Goal: Task Accomplishment & Management: Manage account settings

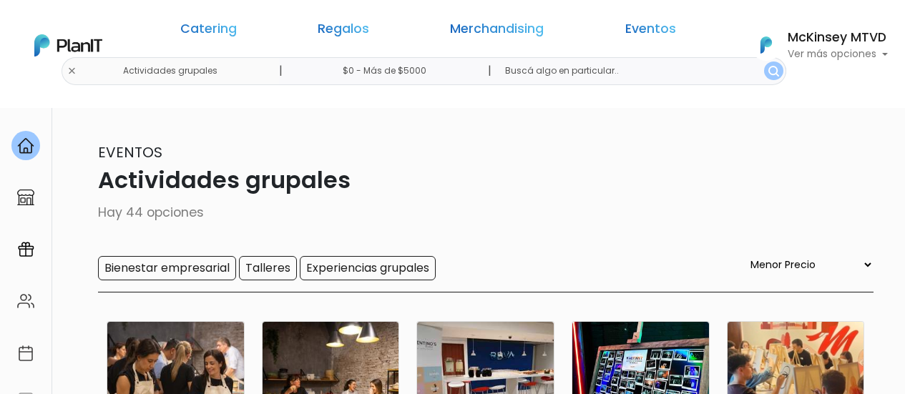
select select "0"
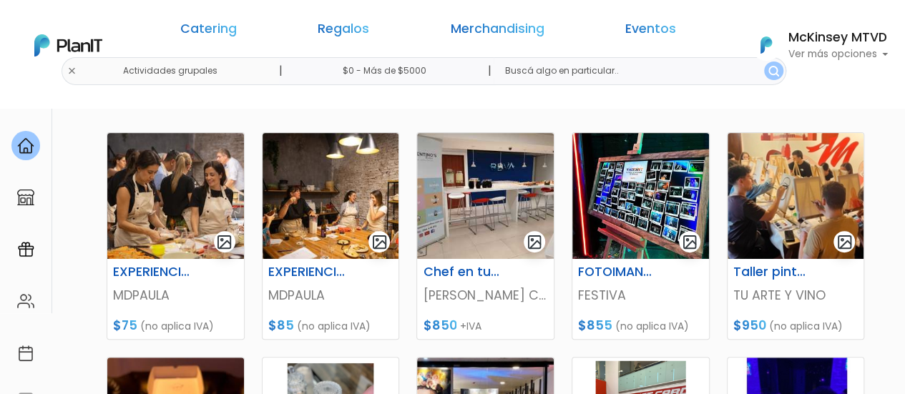
click at [838, 44] on h6 "McKinsey MTVD" at bounding box center [837, 37] width 100 height 13
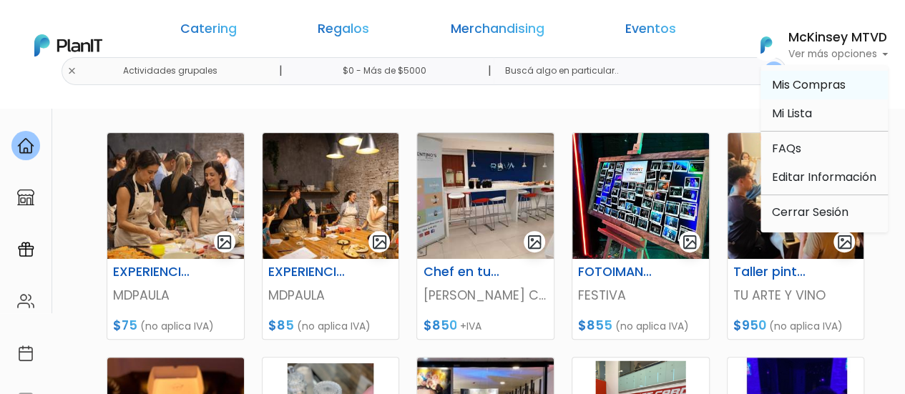
click at [808, 81] on span "Mis Compras" at bounding box center [809, 85] width 74 height 16
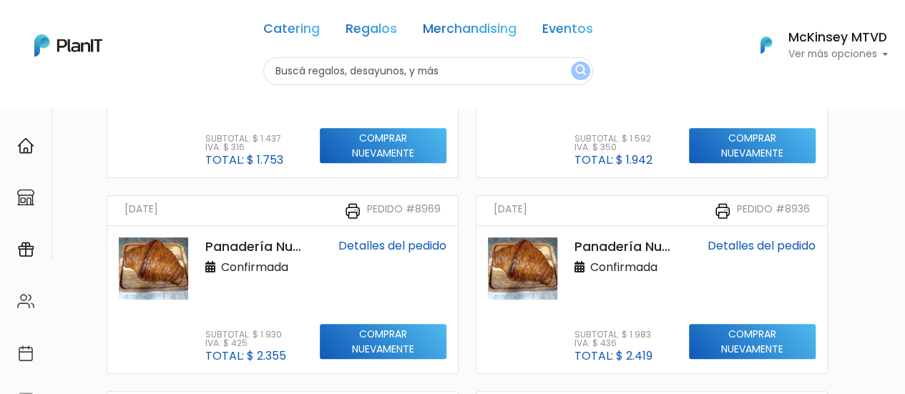
scroll to position [250, 0]
